Goal: Check status: Check status

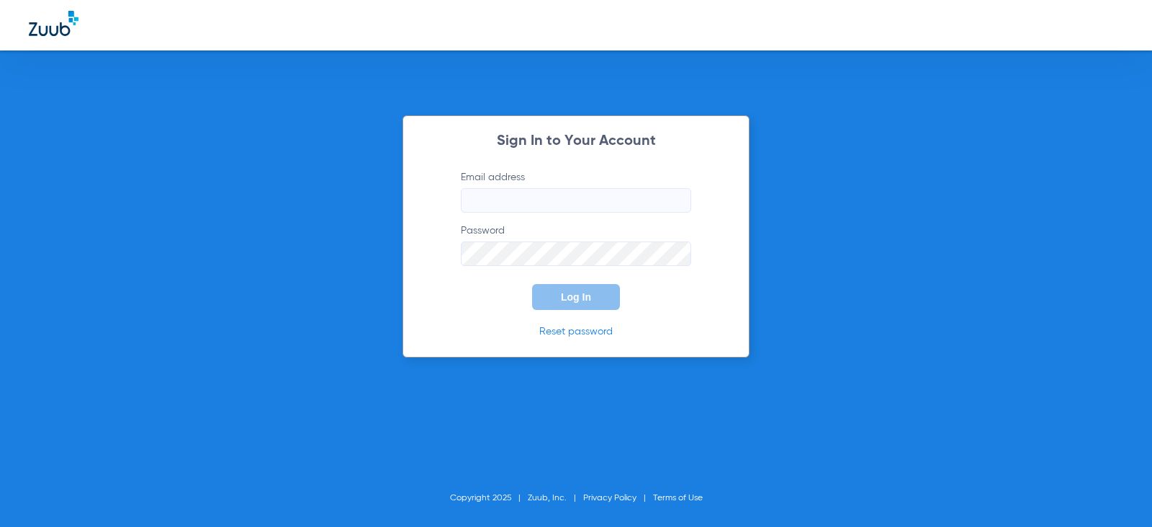
click at [479, 193] on input "Email address" at bounding box center [576, 200] width 230 height 24
click at [532, 284] on button "Log In" at bounding box center [576, 297] width 88 height 26
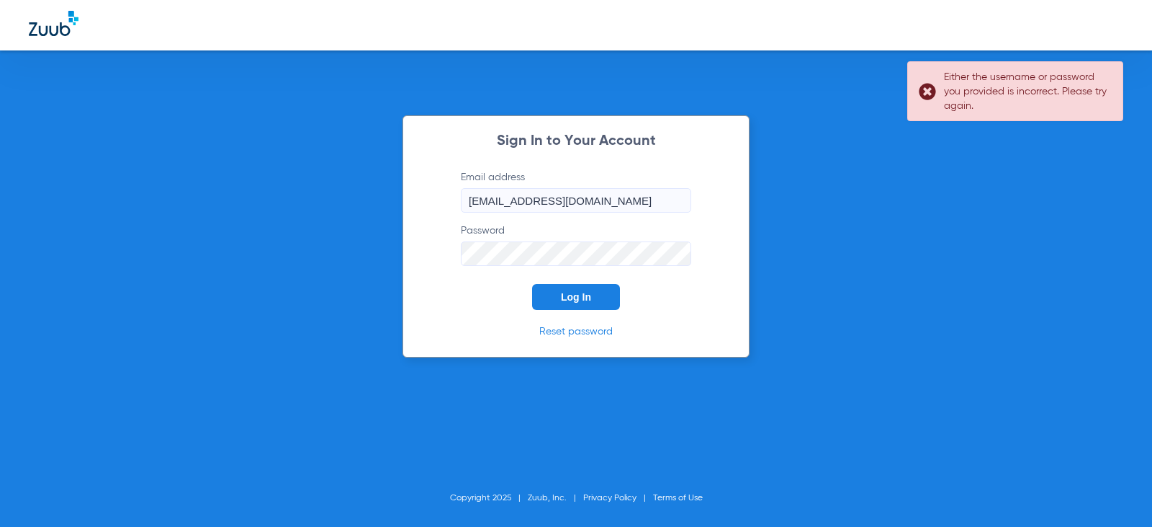
click at [586, 301] on span "Log In" at bounding box center [576, 297] width 30 height 12
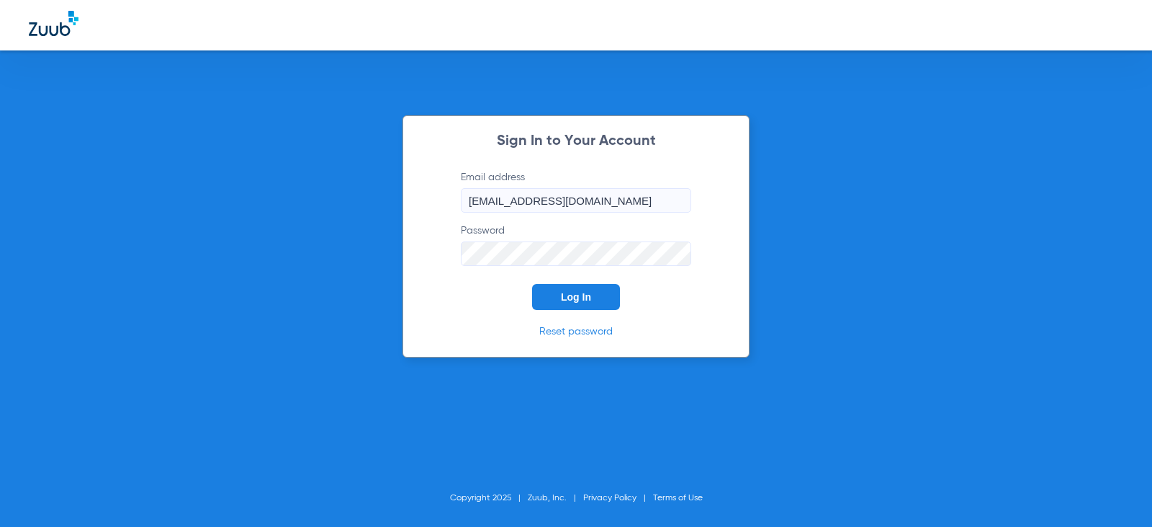
drag, startPoint x: 599, startPoint y: 200, endPoint x: 604, endPoint y: 209, distance: 10.6
click at [599, 200] on input "charleencontos13@mydentlmail.com" at bounding box center [576, 200] width 230 height 24
type input "charleencontos13@mydentalmail.com"
click at [588, 292] on span "Log In" at bounding box center [576, 297] width 30 height 12
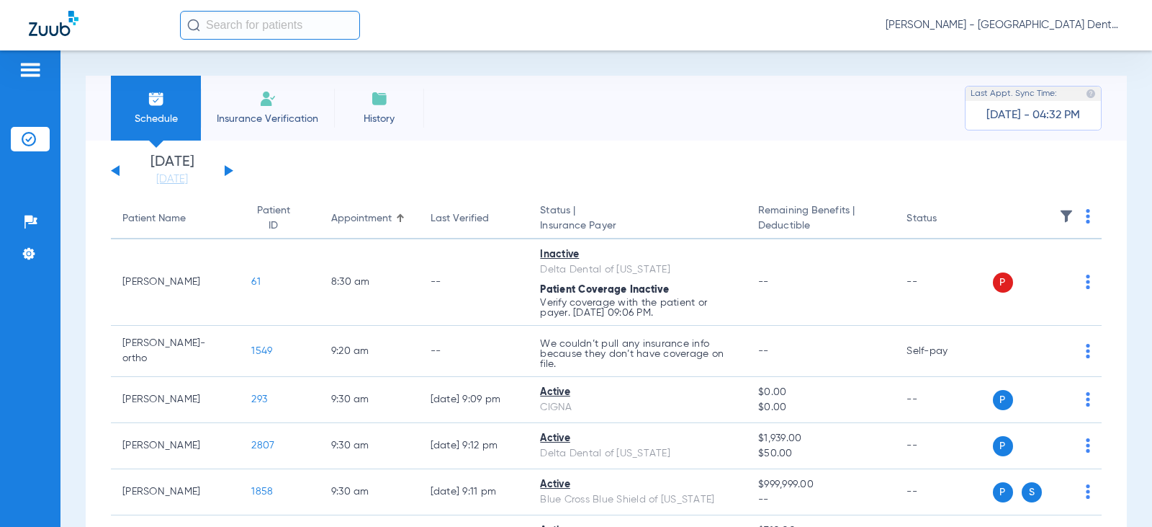
click at [230, 171] on button at bounding box center [229, 170] width 9 height 11
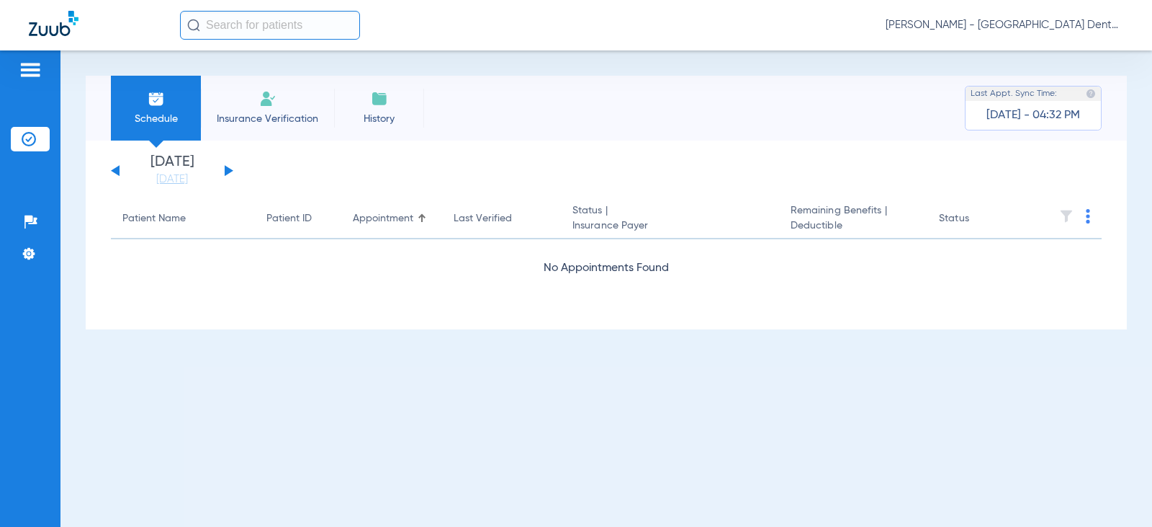
click at [230, 169] on button at bounding box center [229, 170] width 9 height 11
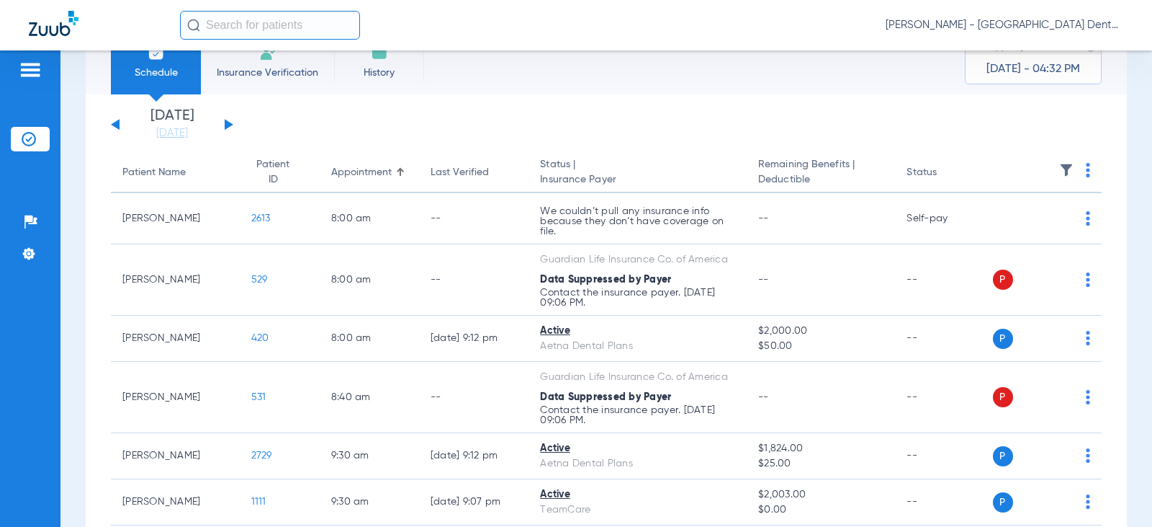
scroll to position [37, 0]
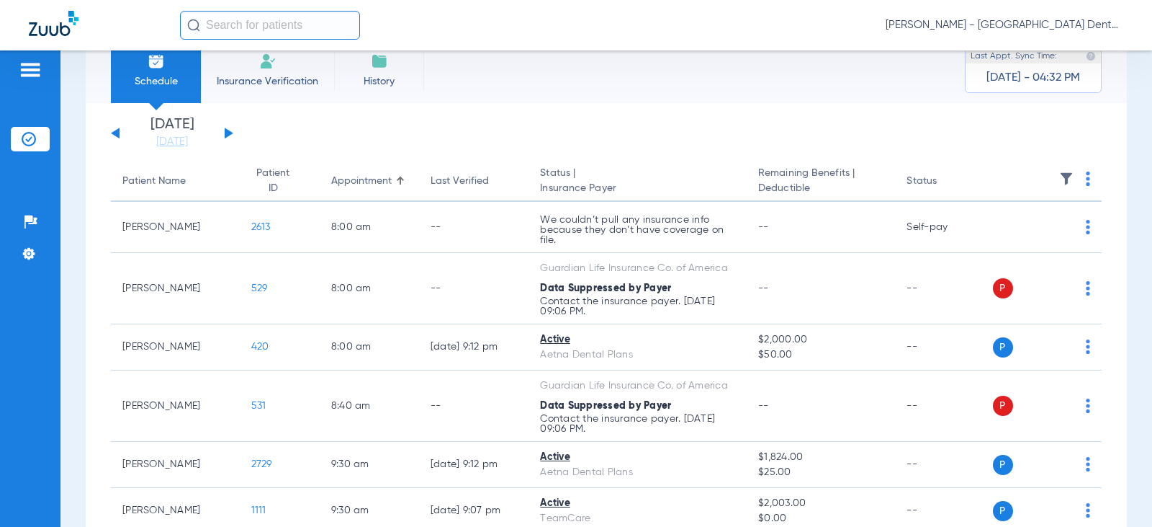
click at [228, 133] on button at bounding box center [229, 132] width 9 height 11
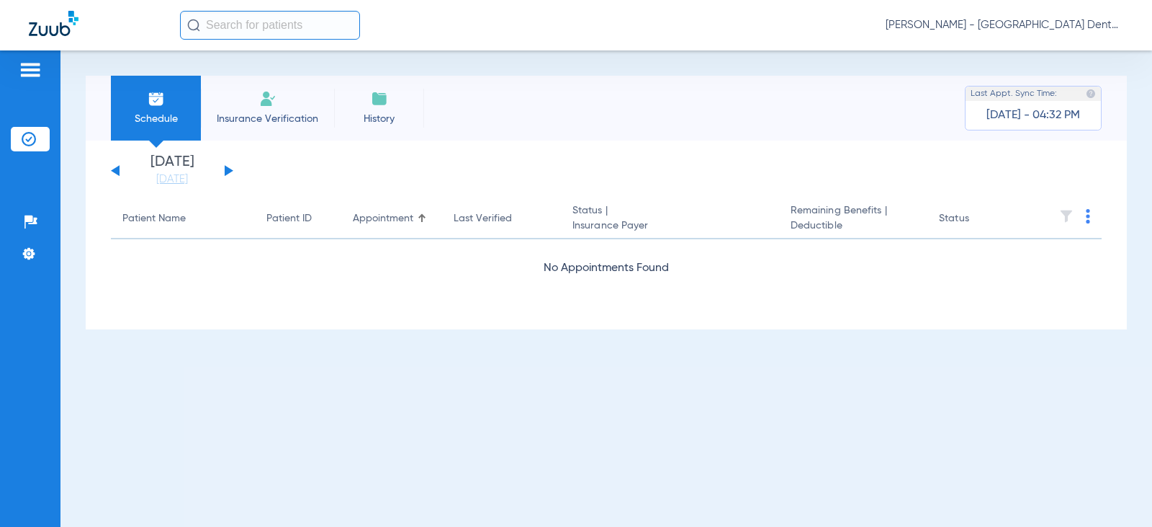
click at [230, 168] on div "[DATE] [DATE] [DATE] [DATE] [DATE] [DATE] [DATE] [DATE] [DATE] [DATE] [DATE] [D…" at bounding box center [172, 171] width 122 height 32
click at [227, 172] on button at bounding box center [229, 170] width 9 height 11
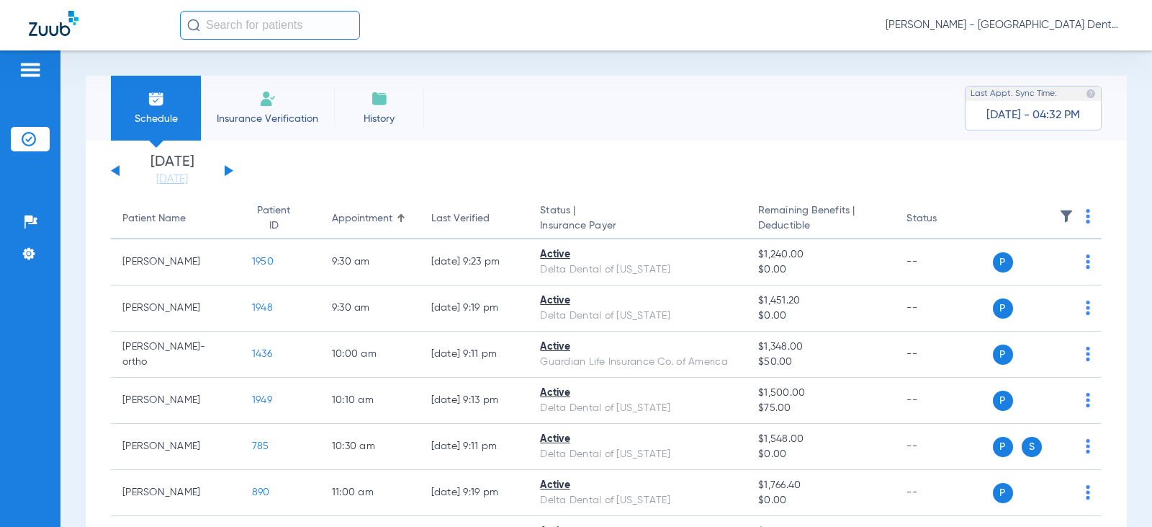
drag, startPoint x: 225, startPoint y: 171, endPoint x: 238, endPoint y: 171, distance: 13.0
click at [225, 171] on button at bounding box center [229, 170] width 9 height 11
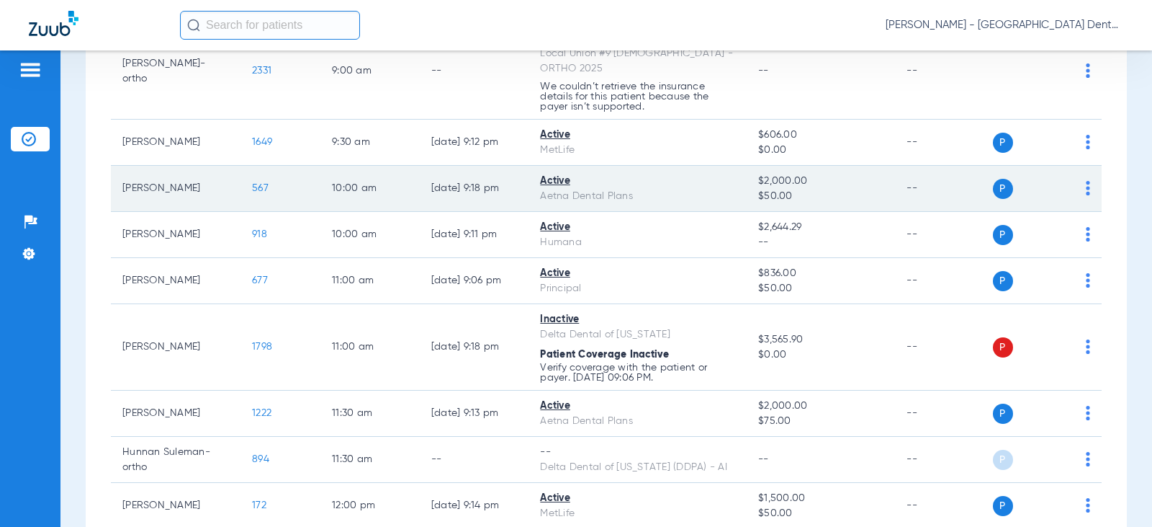
scroll to position [288, 0]
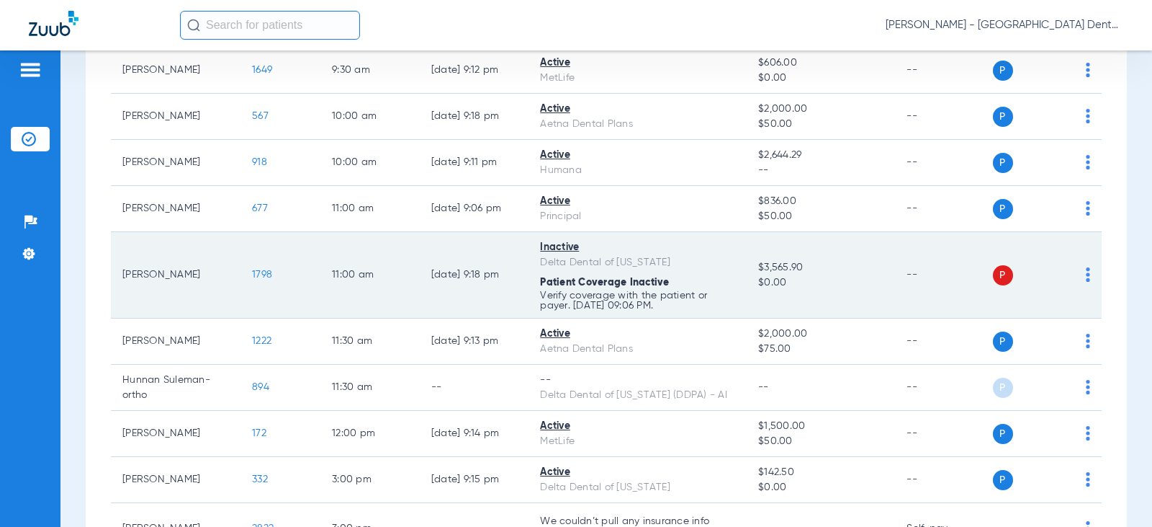
click at [1077, 265] on div "P S" at bounding box center [1042, 275] width 98 height 20
click at [1086, 267] on img at bounding box center [1088, 274] width 4 height 14
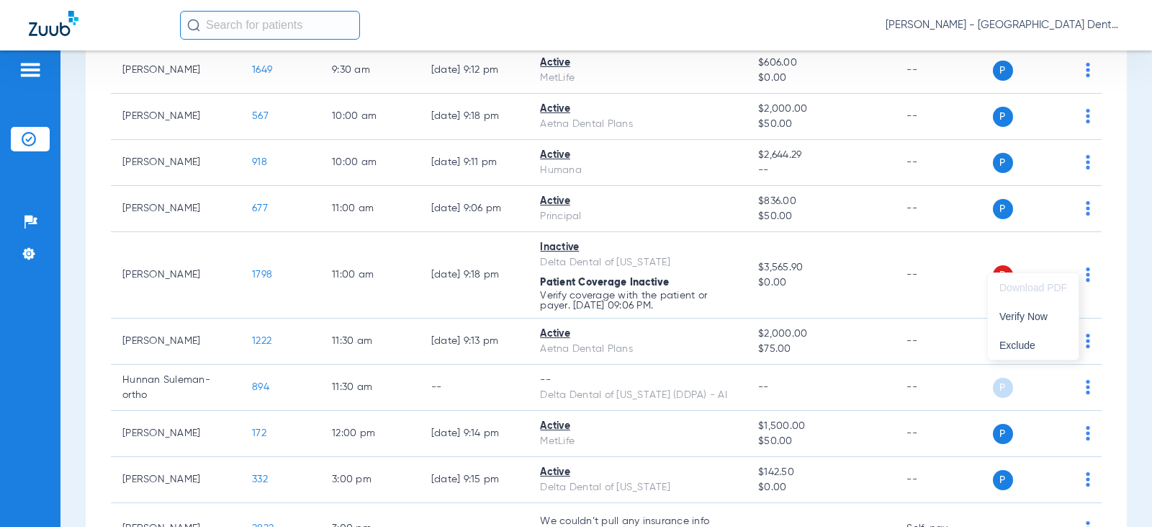
click at [429, 215] on div at bounding box center [576, 263] width 1152 height 527
click at [104, 228] on div "Tuesday 08-05-2025 Wednesday 08-06-2025 Thursday 08-07-2025 Friday 08-08-2025 S…" at bounding box center [606, 397] width 1041 height 1091
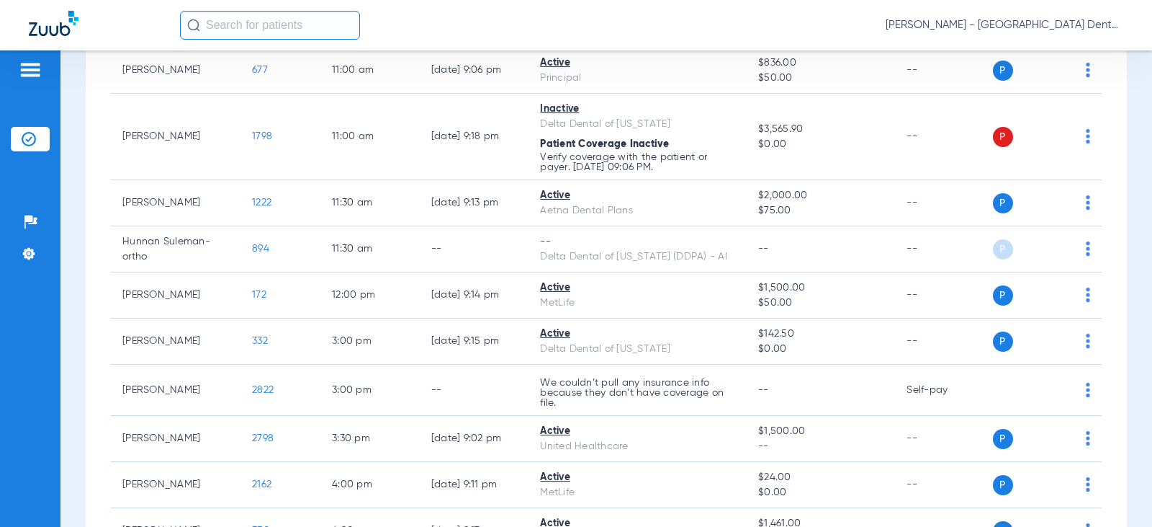
scroll to position [432, 0]
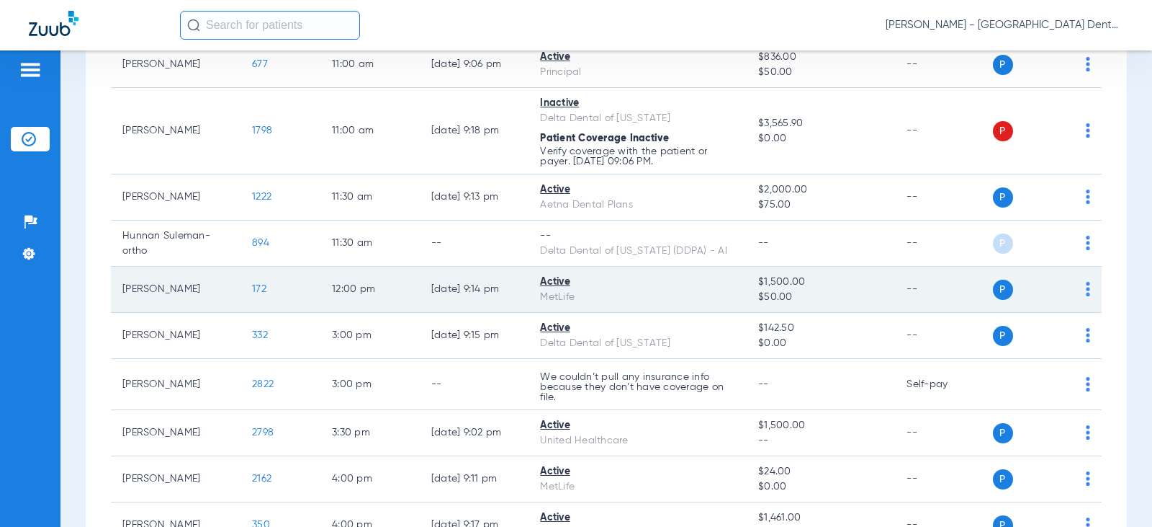
click at [252, 284] on span "172" at bounding box center [259, 289] width 14 height 10
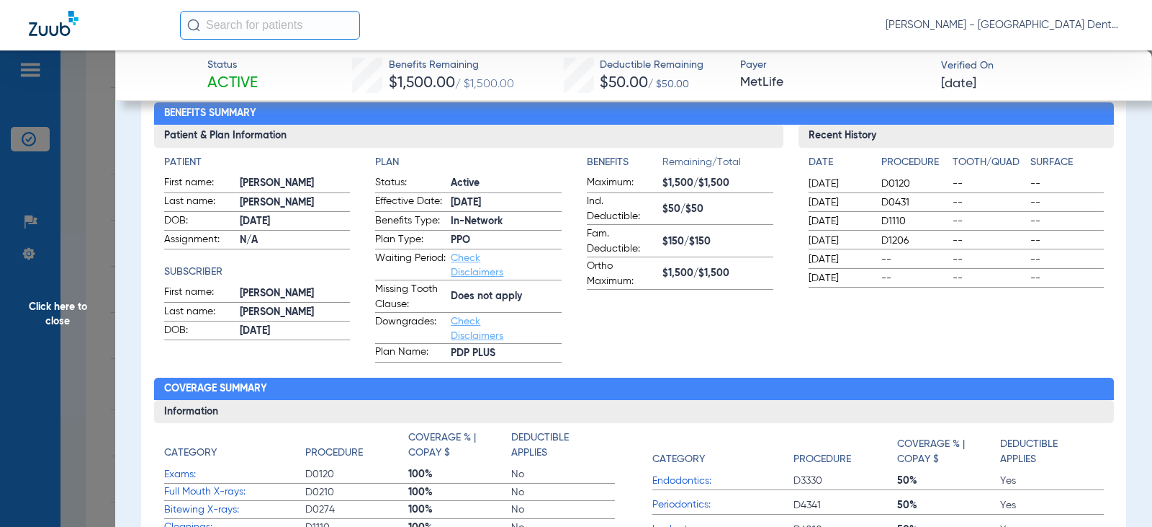
scroll to position [72, 0]
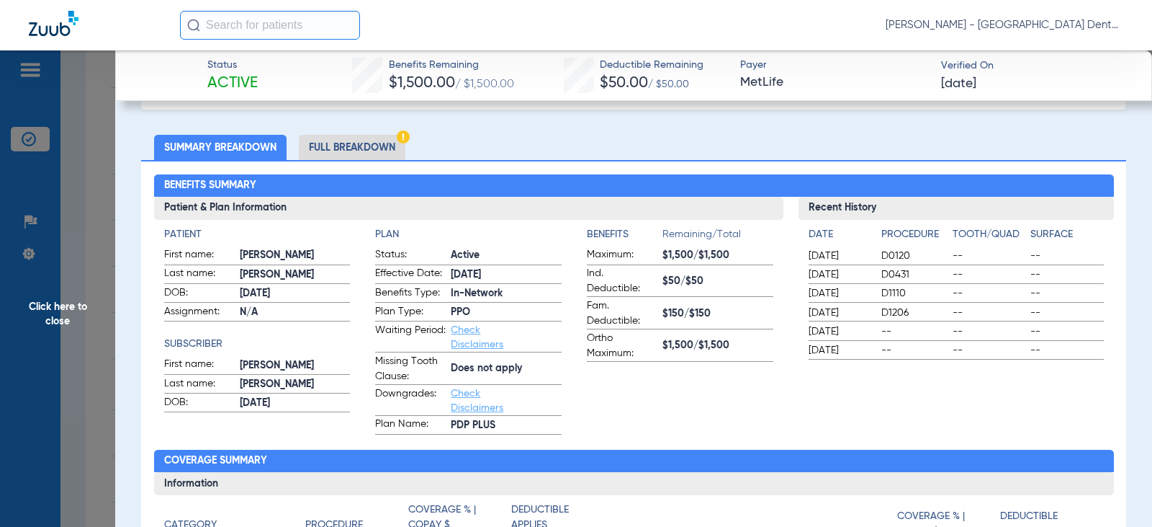
click at [602, 395] on app-benefits-information "Benefits Remaining/Total Maximum: $1,500/$1,500 Ind. Deductible: $50/$50 Fam. D…" at bounding box center [680, 330] width 187 height 207
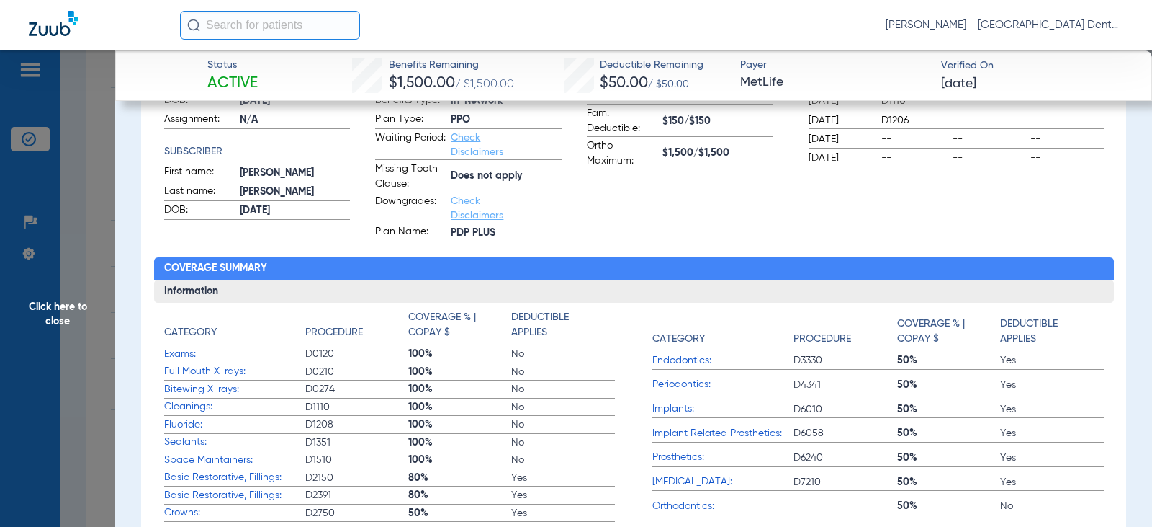
scroll to position [0, 0]
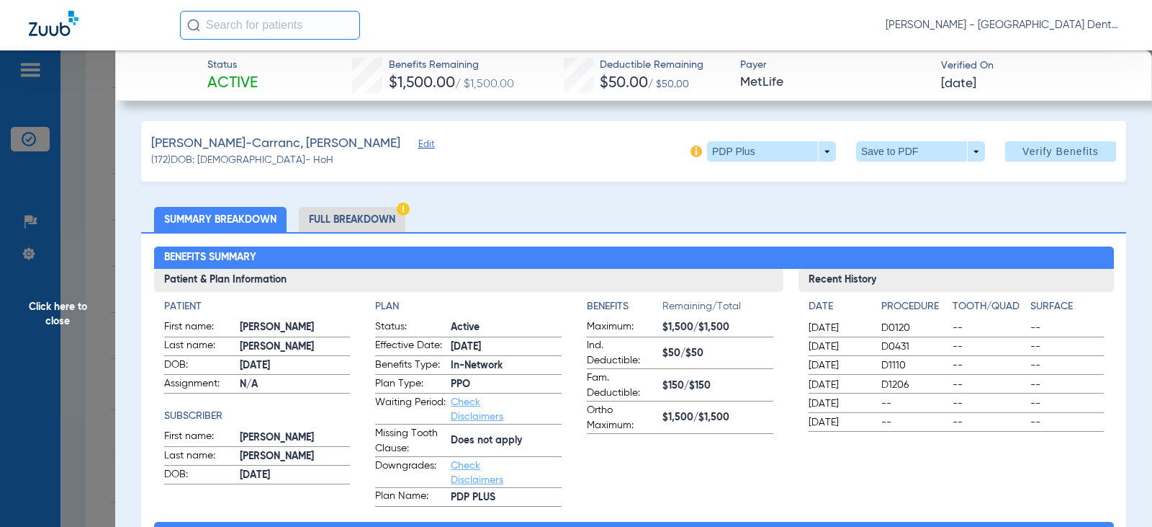
click at [52, 313] on span "Click here to close" at bounding box center [57, 313] width 115 height 527
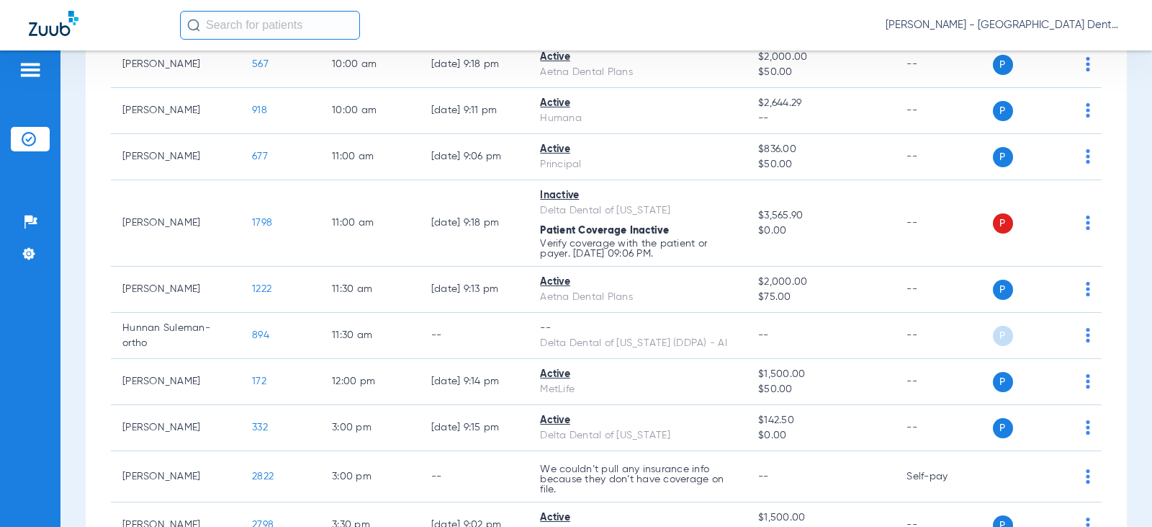
scroll to position [139, 0]
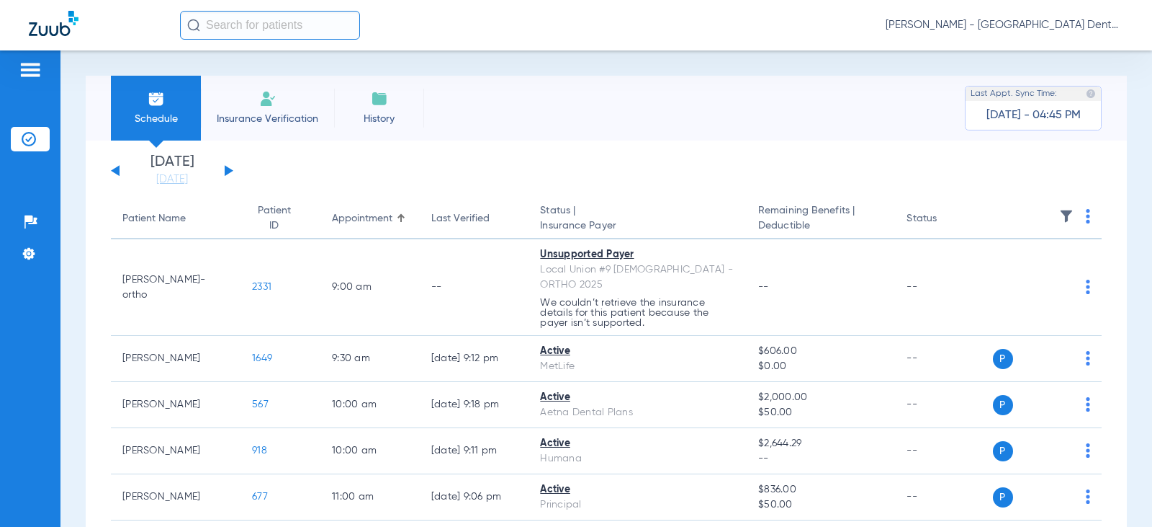
click at [228, 169] on button at bounding box center [229, 170] width 9 height 11
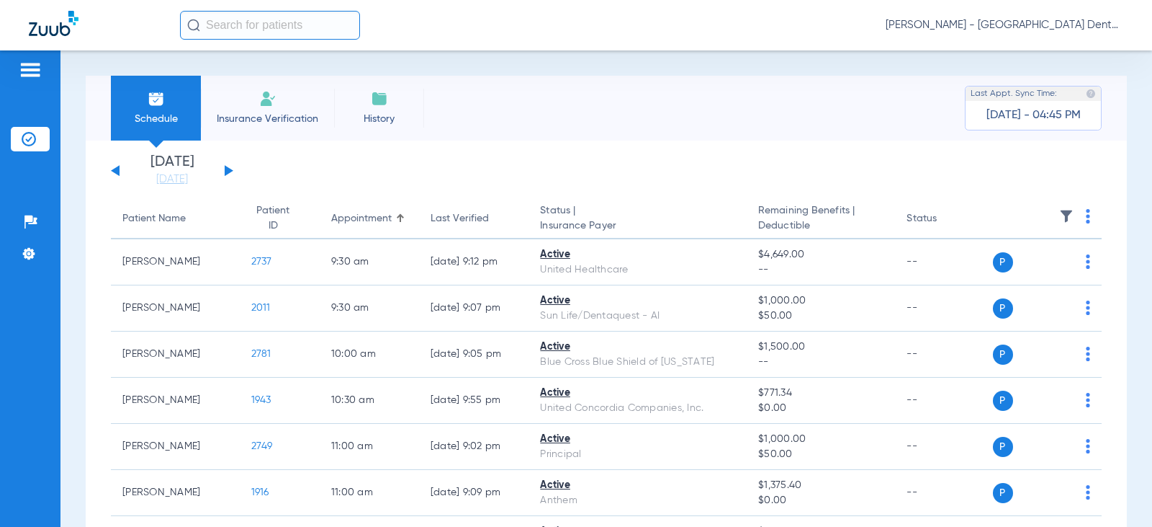
click at [228, 169] on button at bounding box center [229, 170] width 9 height 11
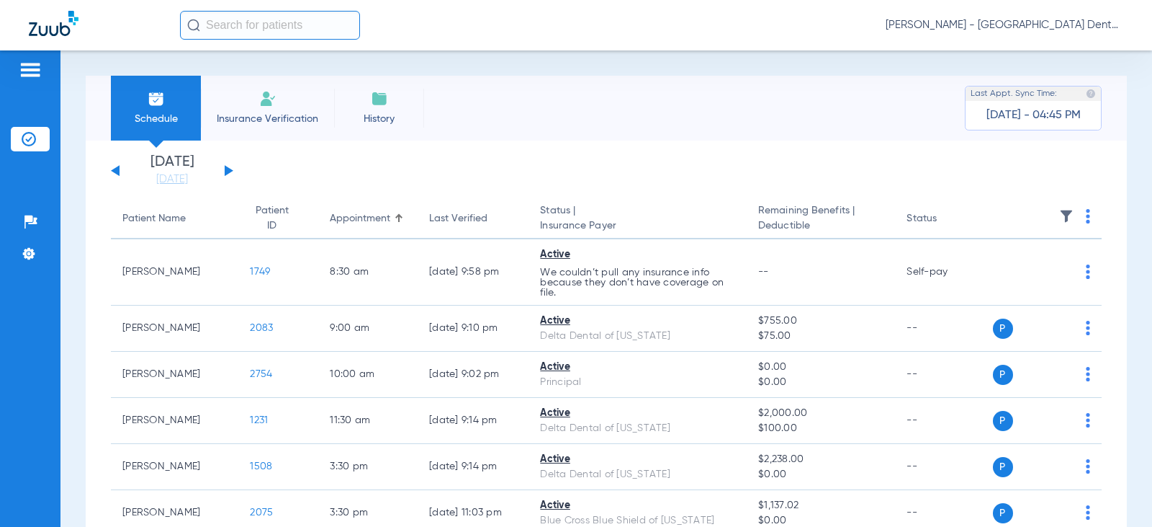
click at [120, 172] on div "[DATE] [DATE] [DATE] [DATE] [DATE] [DATE] [DATE] [DATE] [DATE] [DATE] [DATE] [D…" at bounding box center [172, 171] width 122 height 32
click at [117, 167] on button at bounding box center [115, 170] width 9 height 11
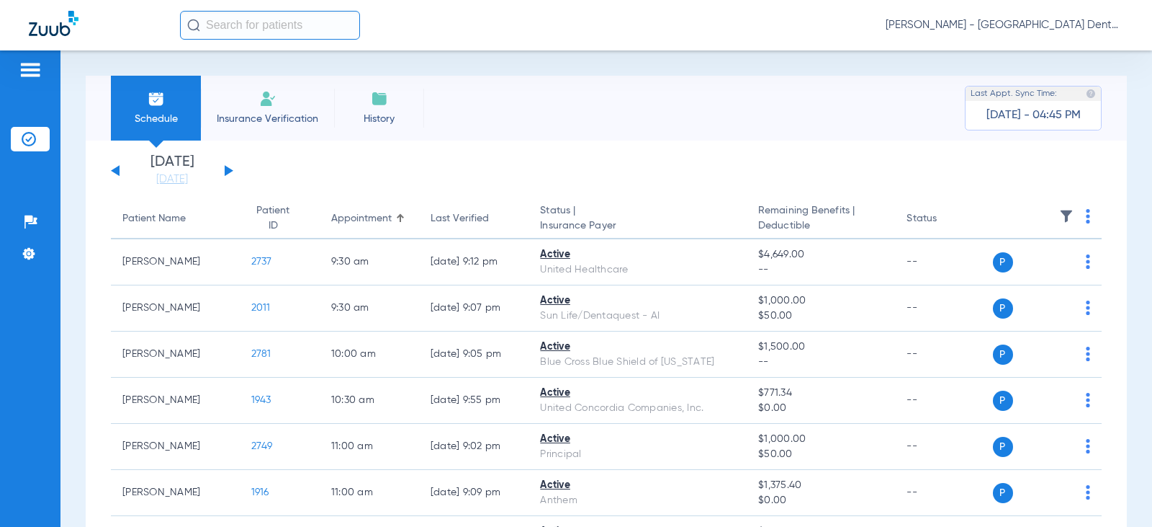
click at [493, 135] on div "Schedule Insurance Verification History Last Appt. Sync Time: [DATE] - 04:45 PM" at bounding box center [606, 108] width 1041 height 65
